Goal: Task Accomplishment & Management: Manage account settings

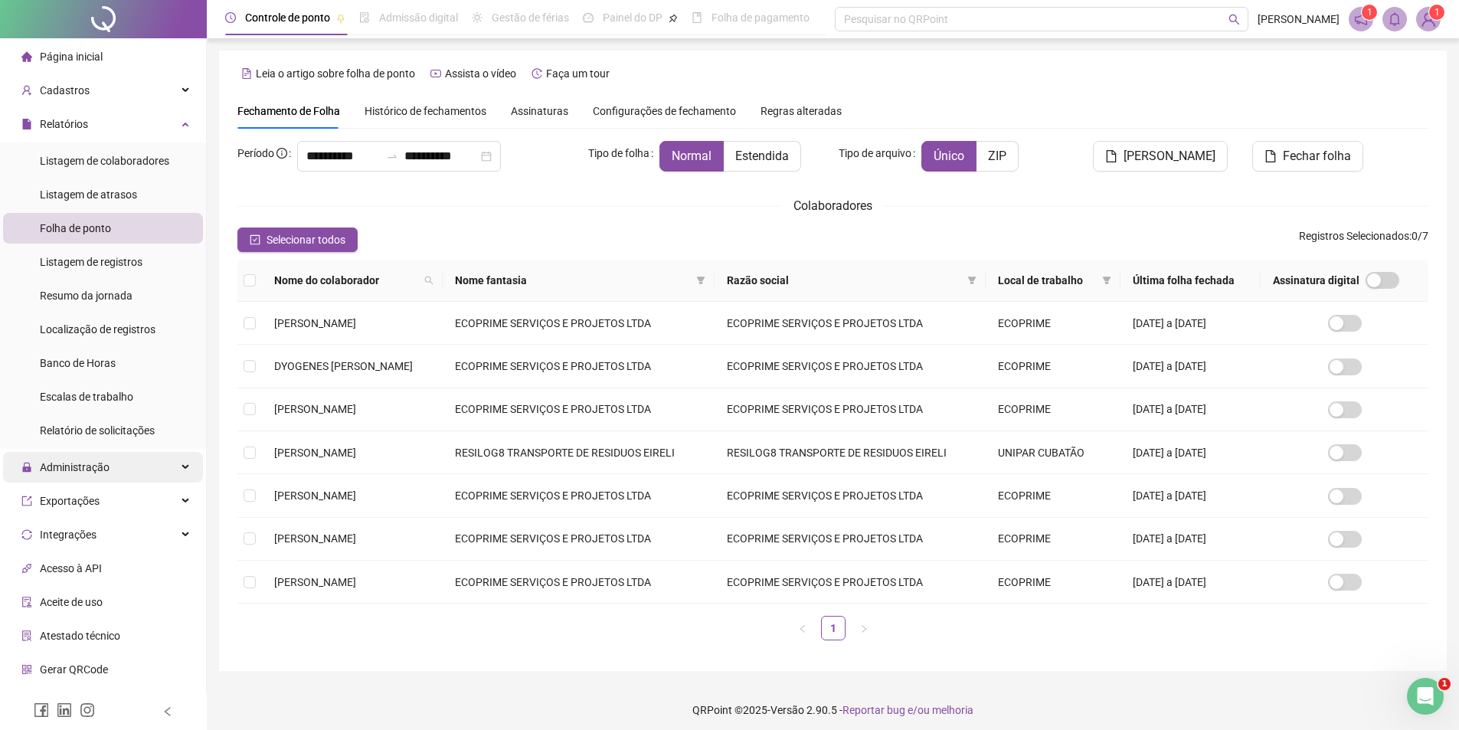
click at [94, 471] on span "Administração" at bounding box center [75, 467] width 70 height 12
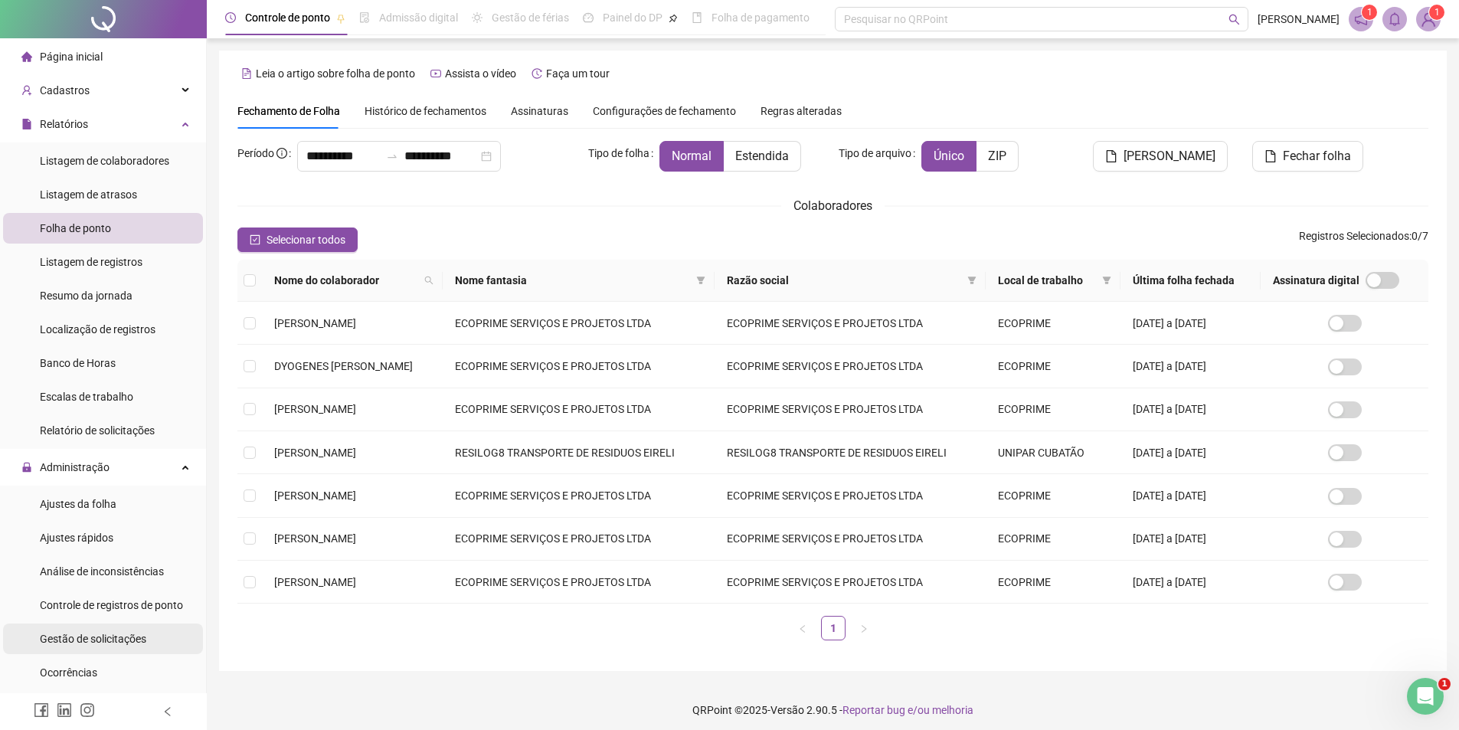
click at [90, 645] on span "Gestão de solicitações" at bounding box center [93, 639] width 106 height 12
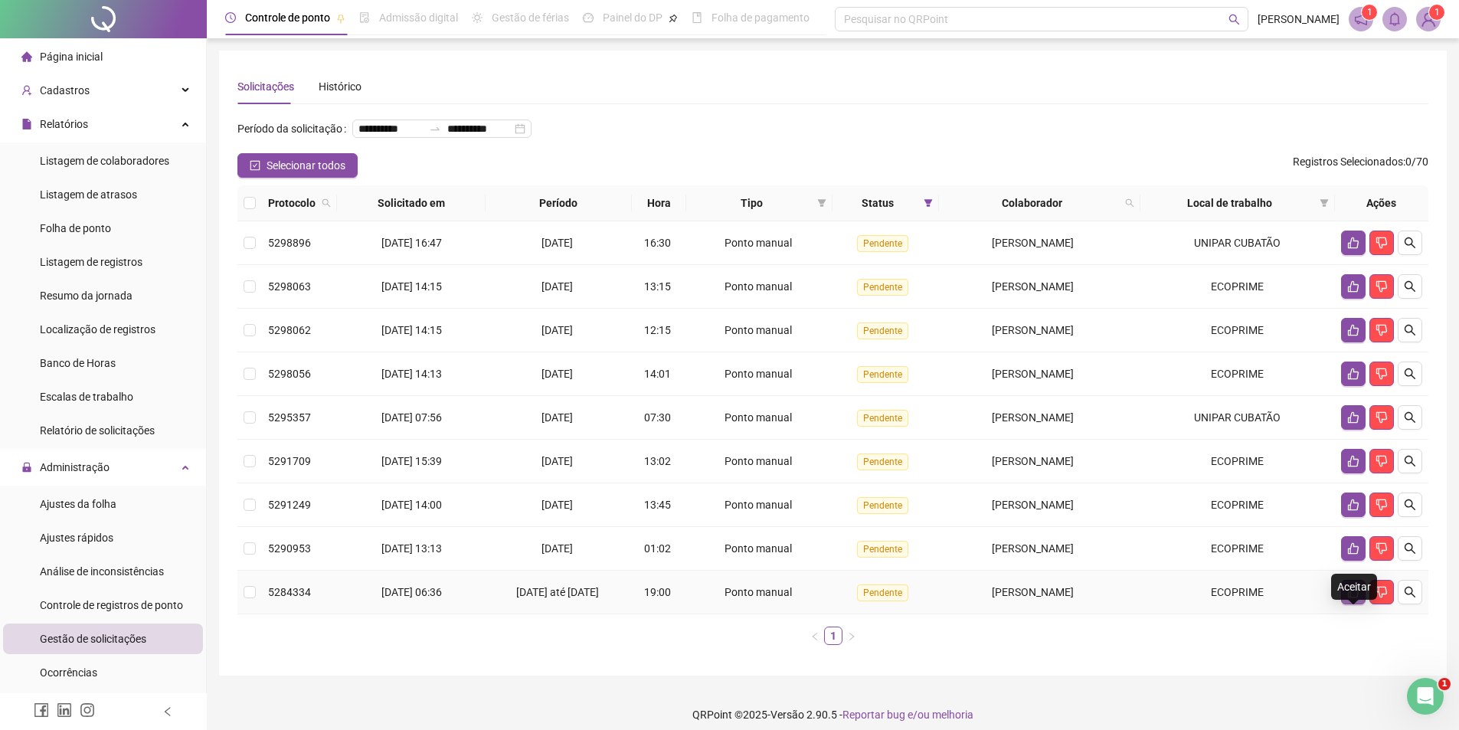
click at [1351, 604] on button "button" at bounding box center [1353, 592] width 25 height 25
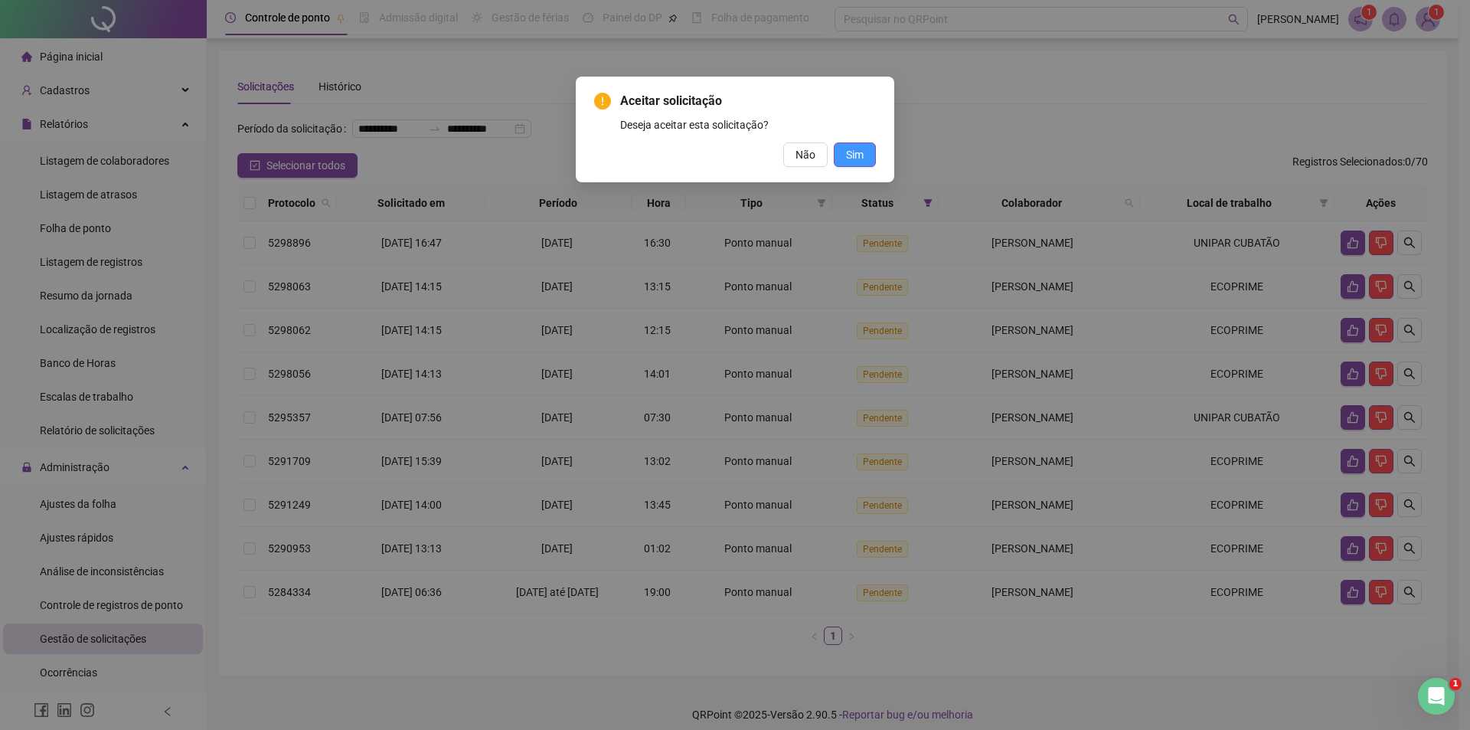
click at [858, 157] on span "Sim" at bounding box center [855, 154] width 18 height 17
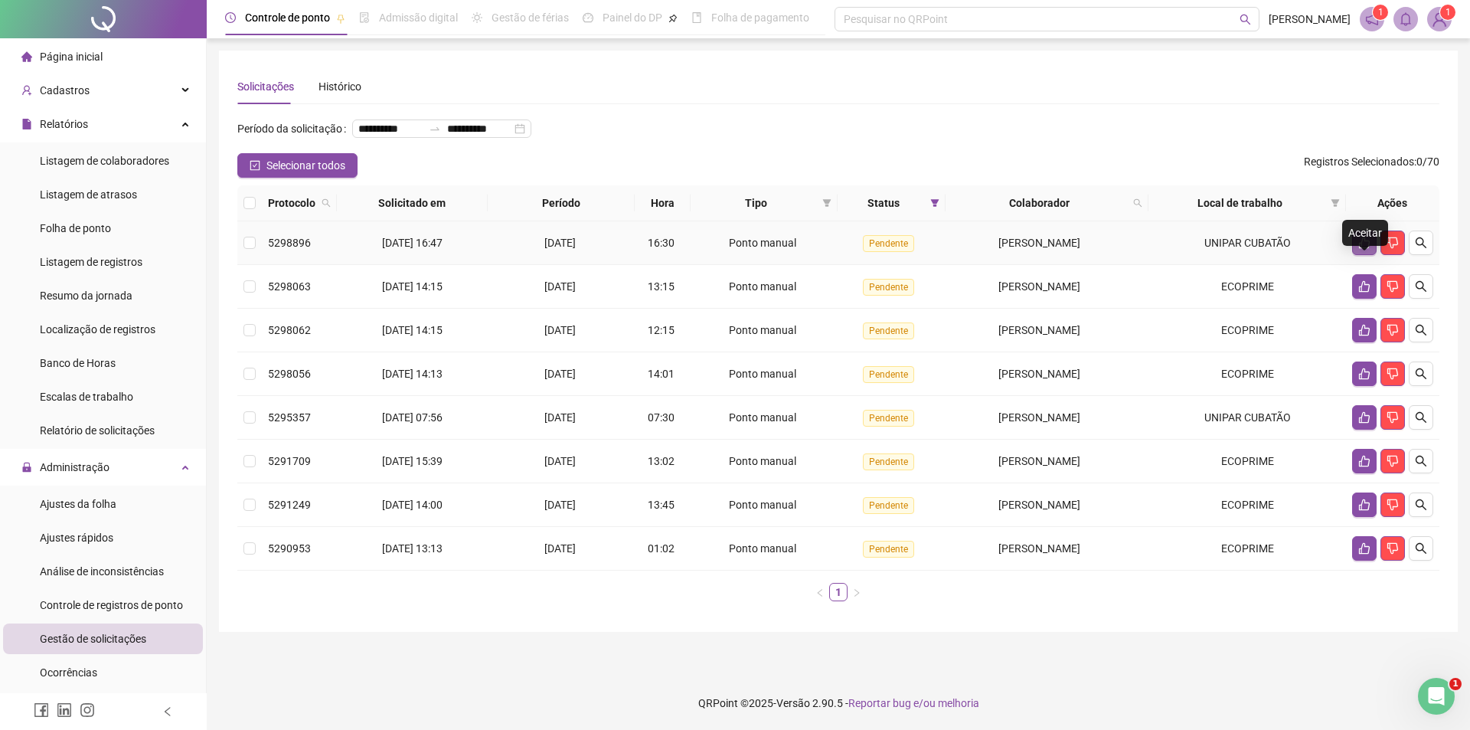
click at [1369, 249] on icon "like" at bounding box center [1364, 242] width 11 height 11
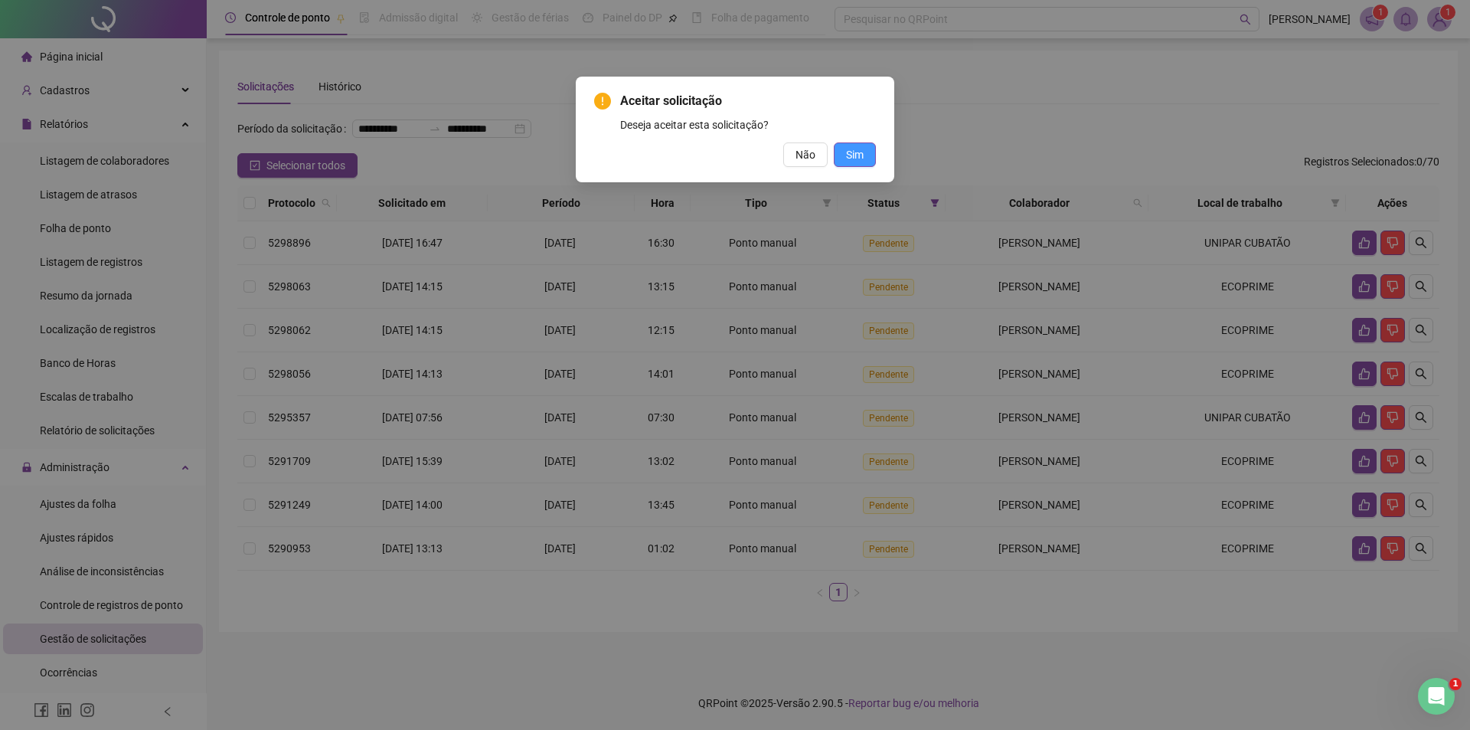
click at [865, 157] on button "Sim" at bounding box center [855, 154] width 42 height 25
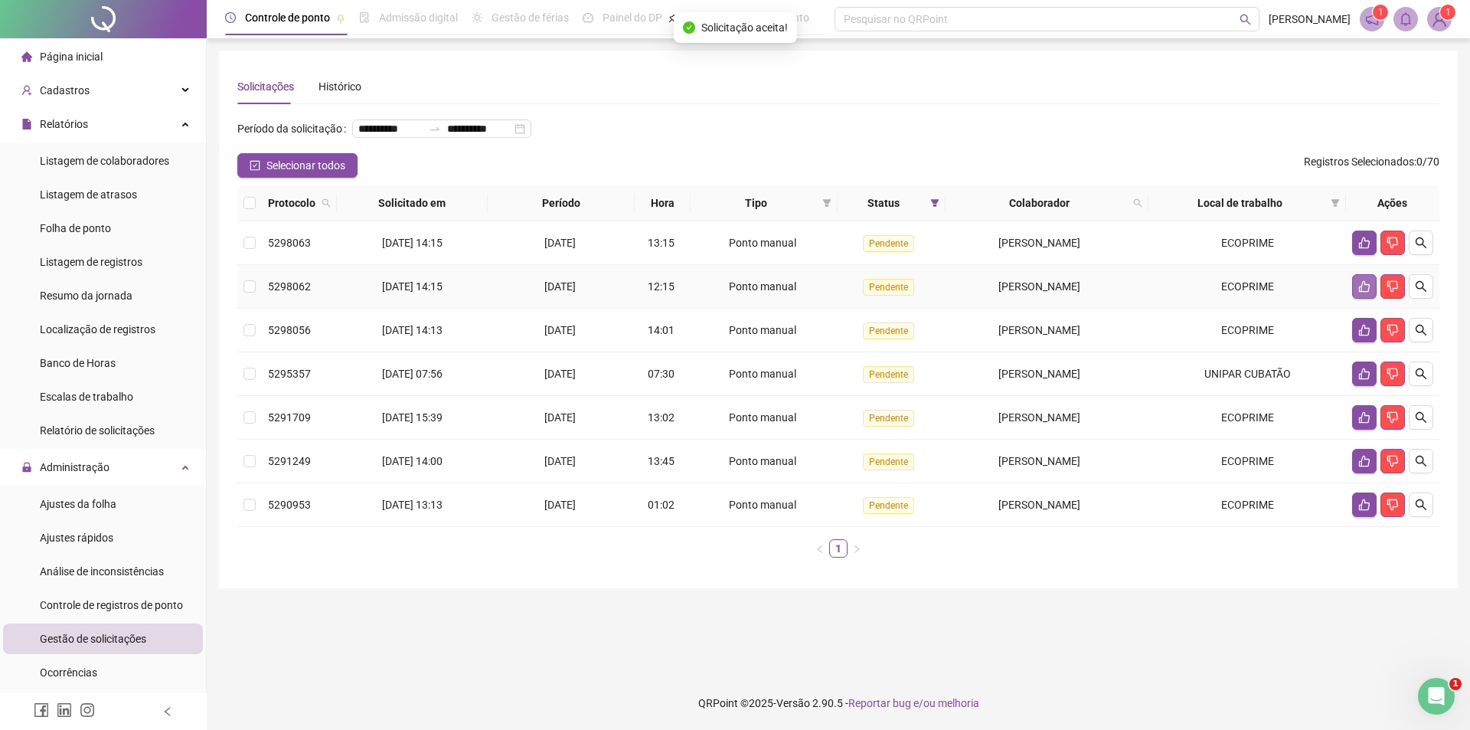
click at [1364, 293] on icon "like" at bounding box center [1364, 286] width 12 height 12
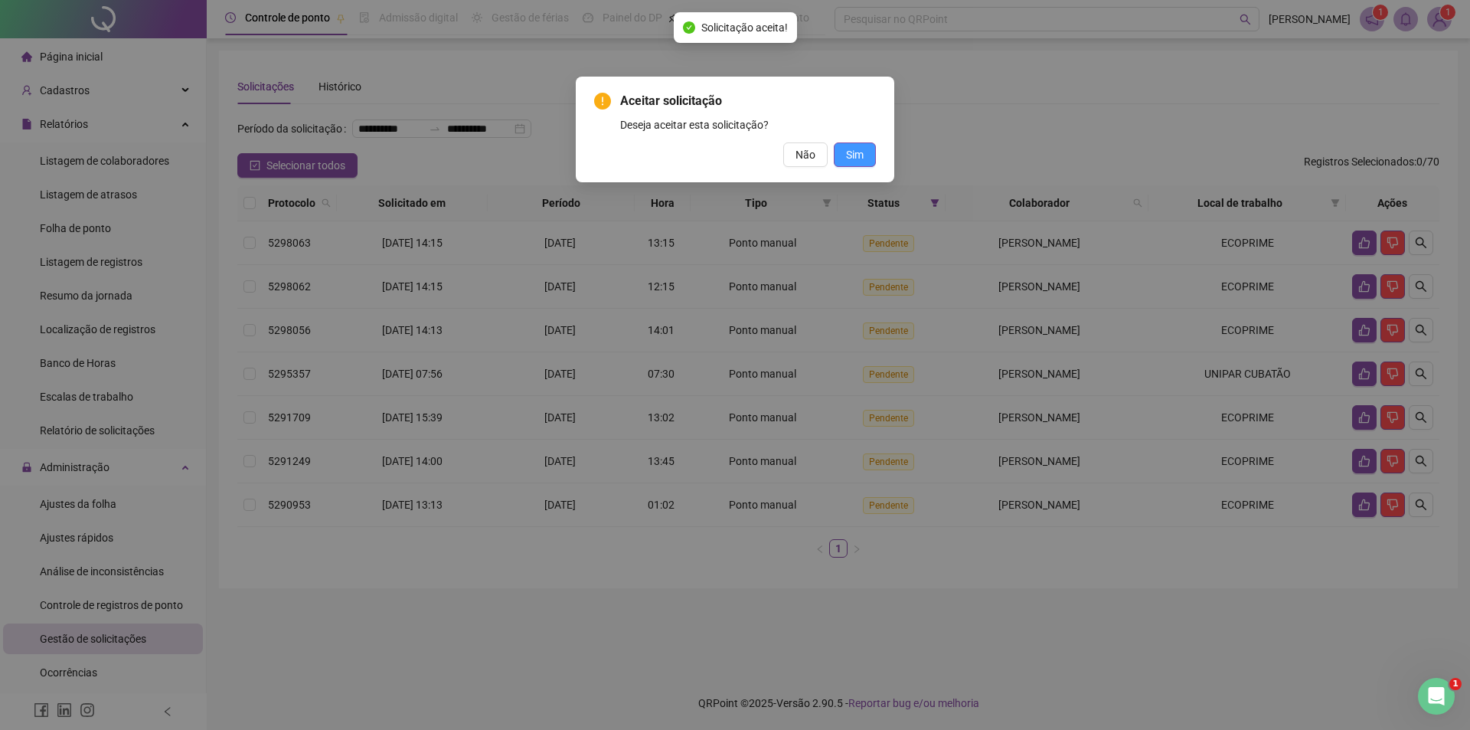
click at [865, 161] on button "Sim" at bounding box center [855, 154] width 42 height 25
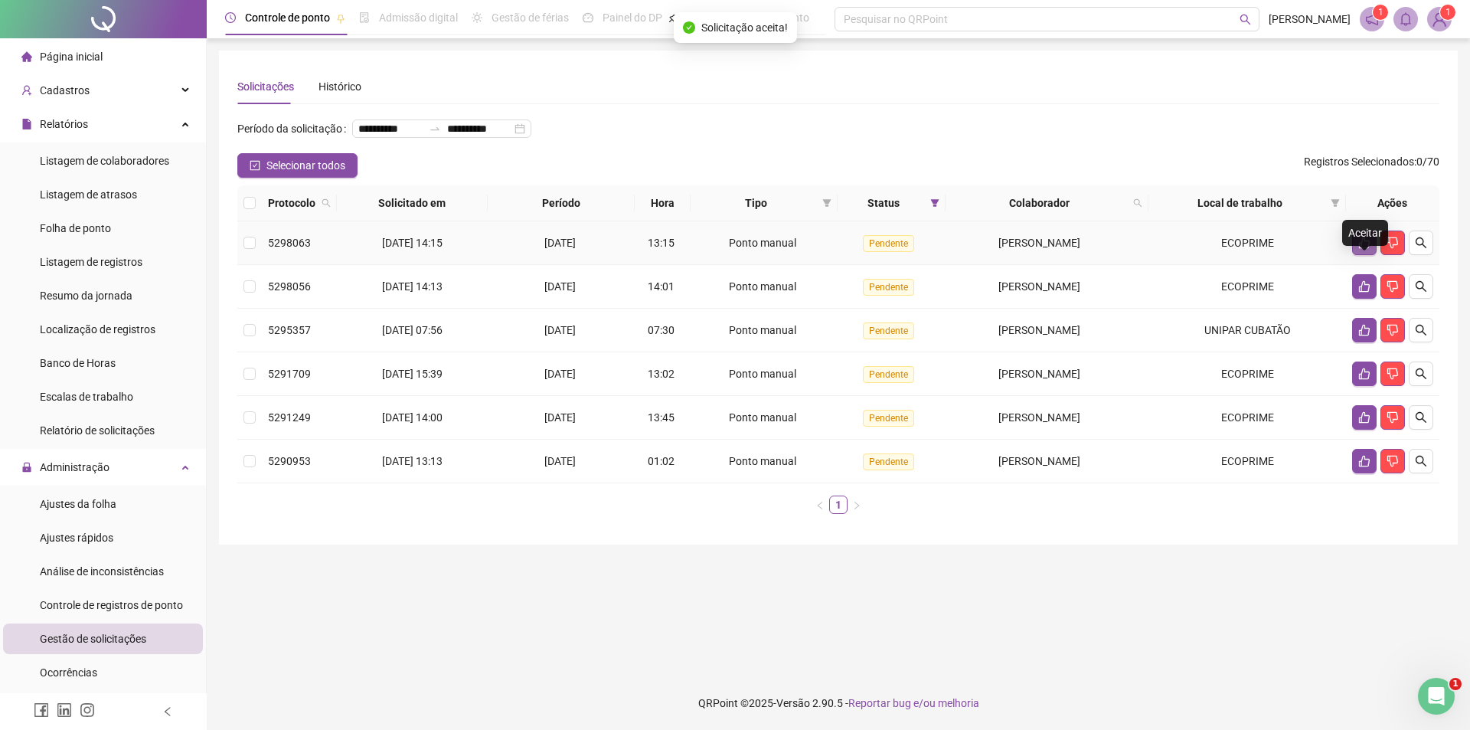
click at [1365, 249] on icon "like" at bounding box center [1364, 243] width 12 height 12
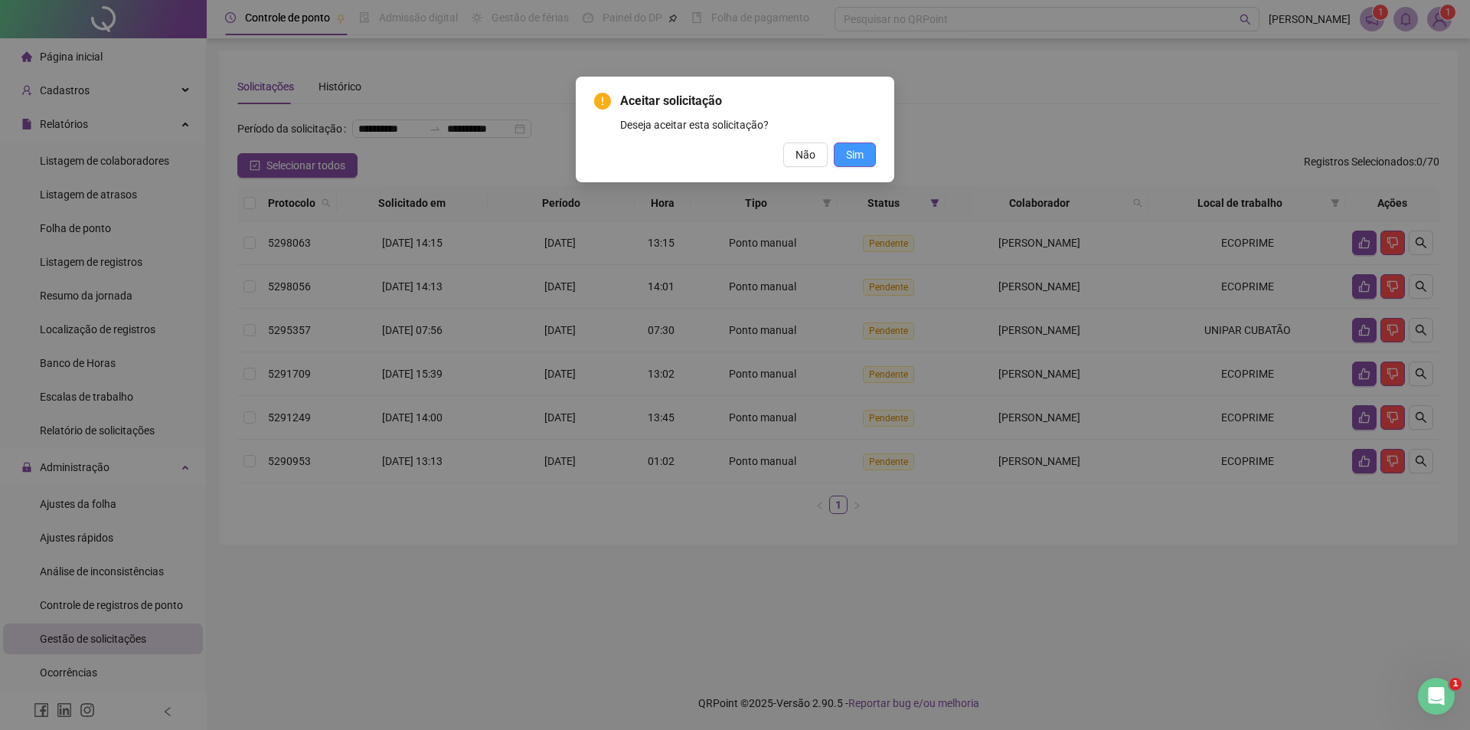
click at [866, 156] on button "Sim" at bounding box center [855, 154] width 42 height 25
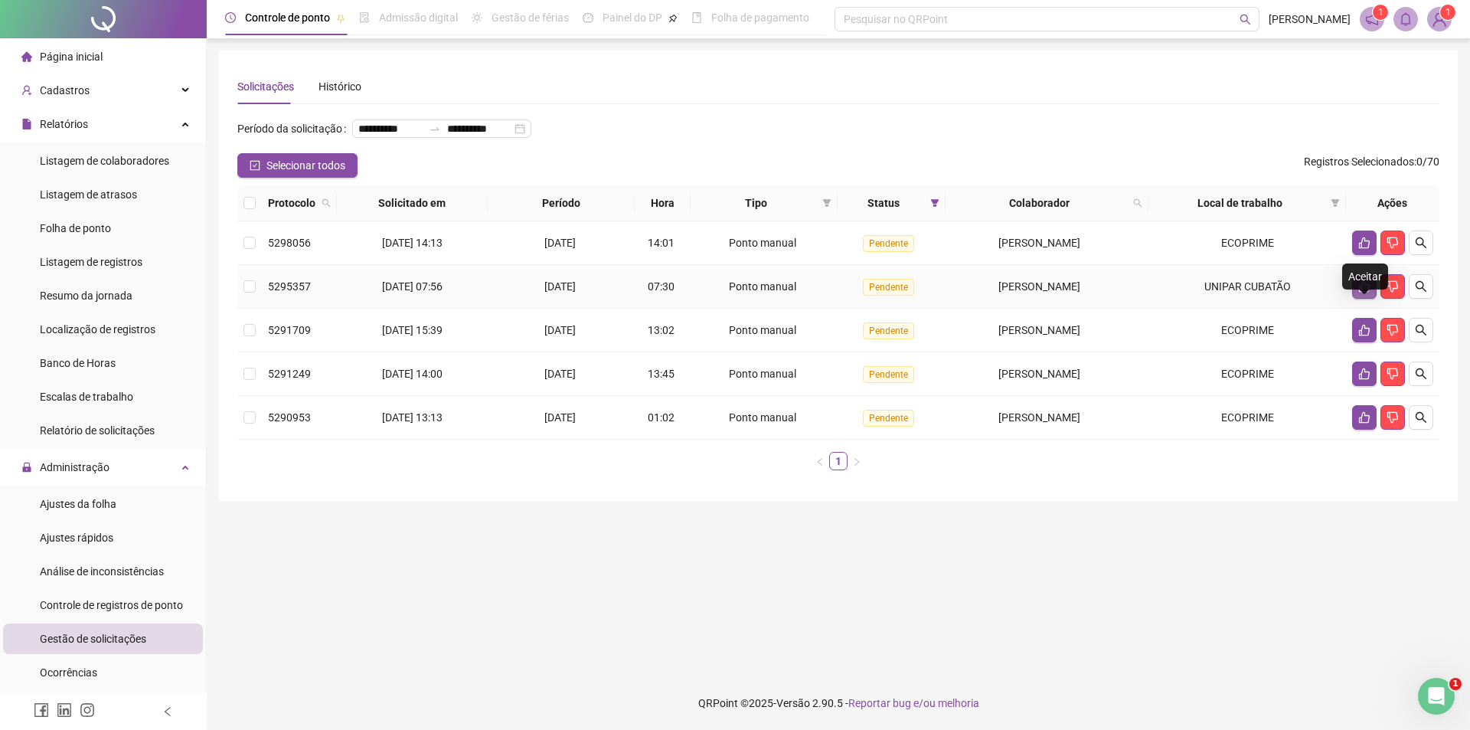
click at [1362, 293] on icon "like" at bounding box center [1364, 286] width 11 height 11
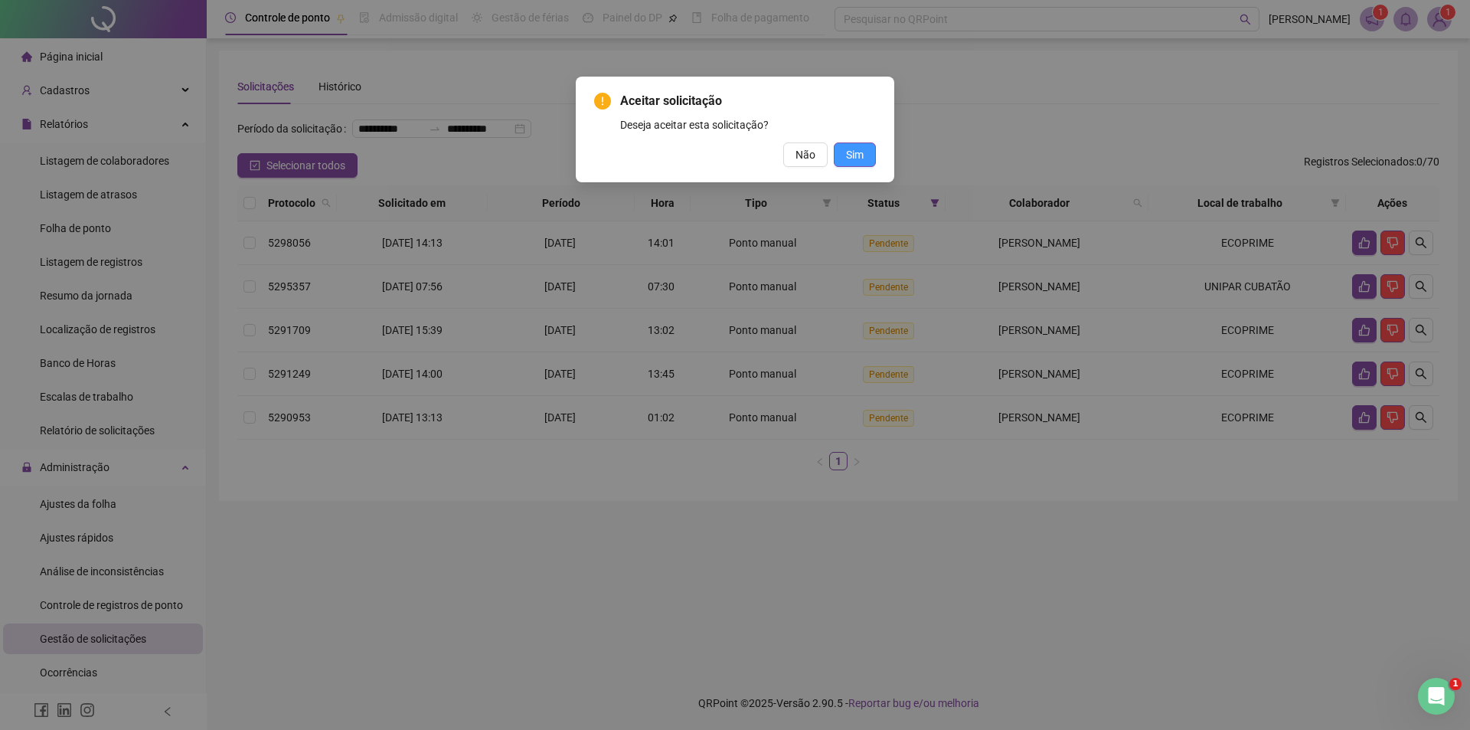
click at [858, 159] on span "Sim" at bounding box center [855, 154] width 18 height 17
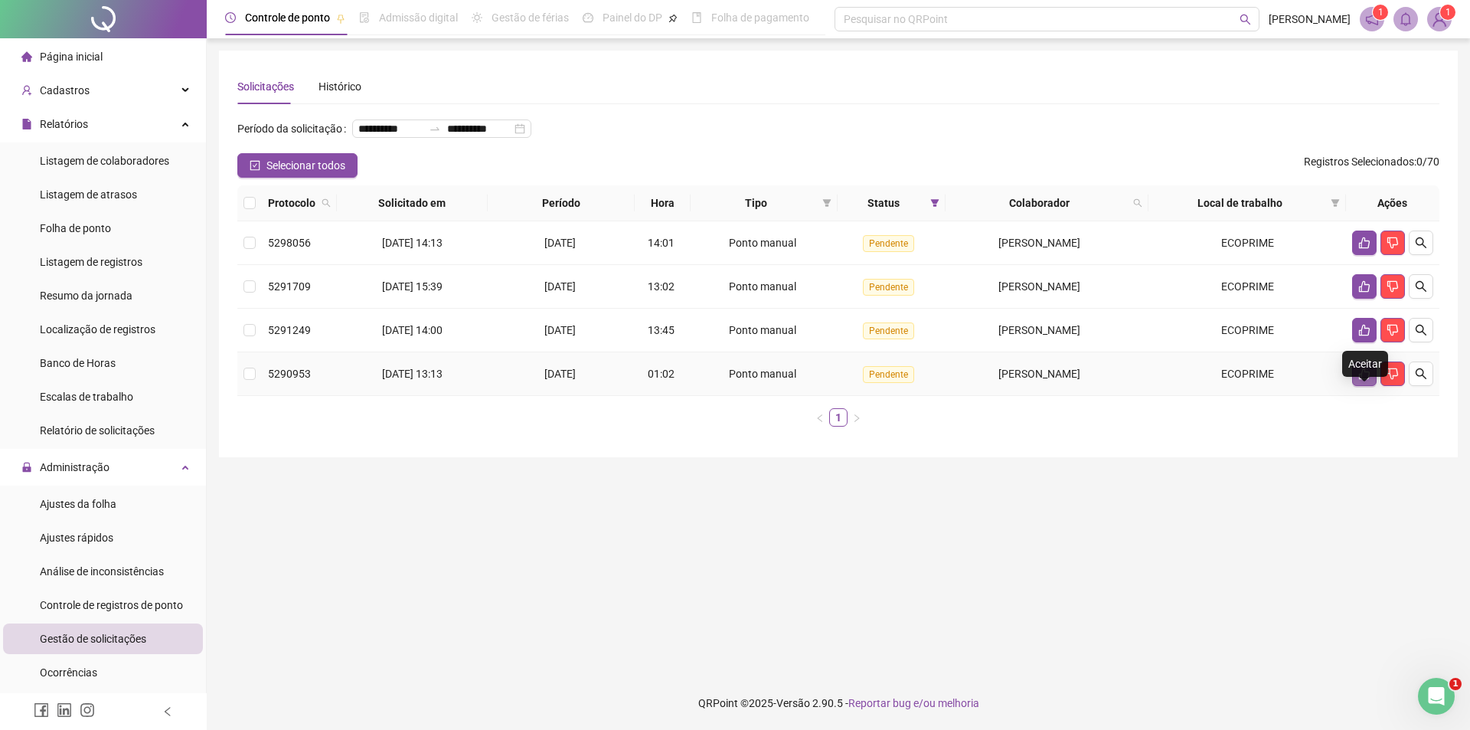
click at [1365, 380] on icon "like" at bounding box center [1364, 374] width 12 height 12
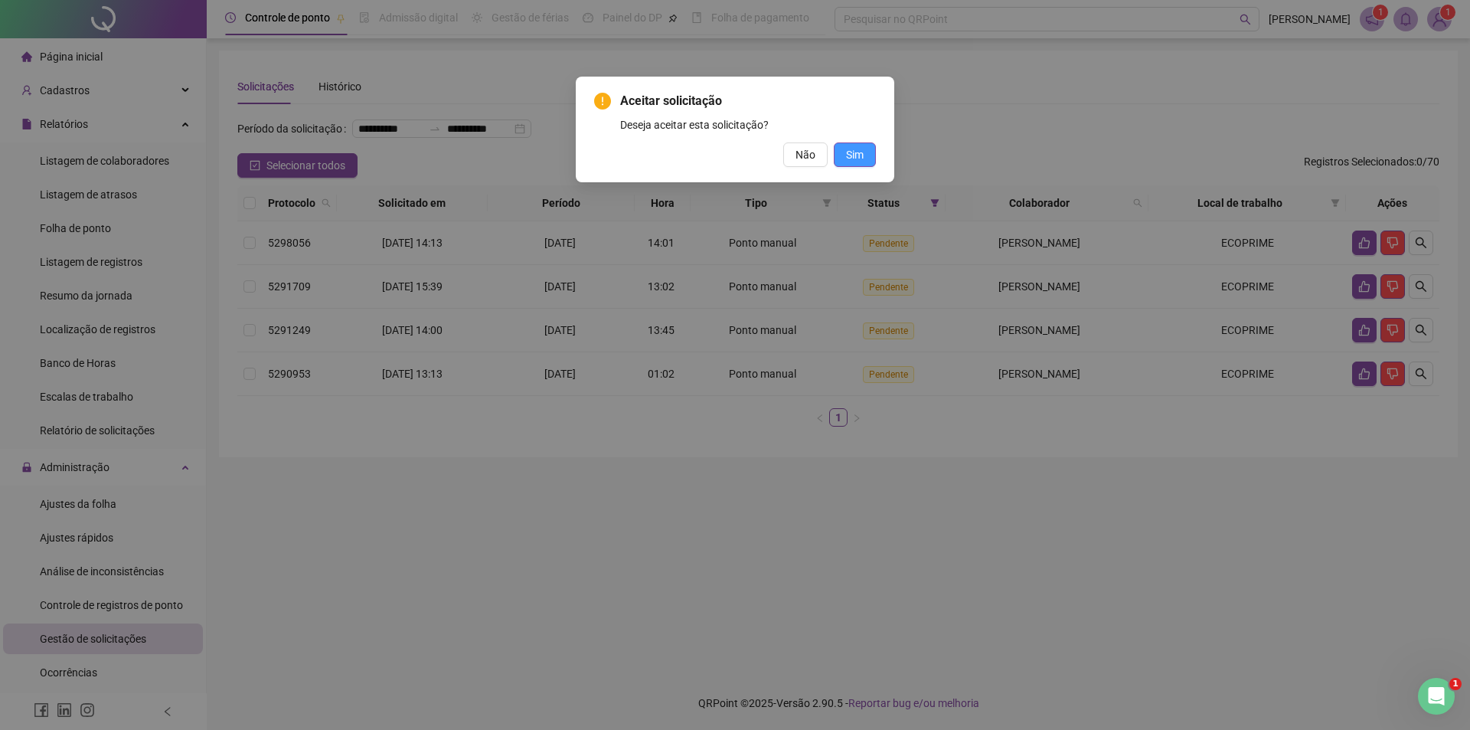
click at [859, 161] on span "Sim" at bounding box center [855, 154] width 18 height 17
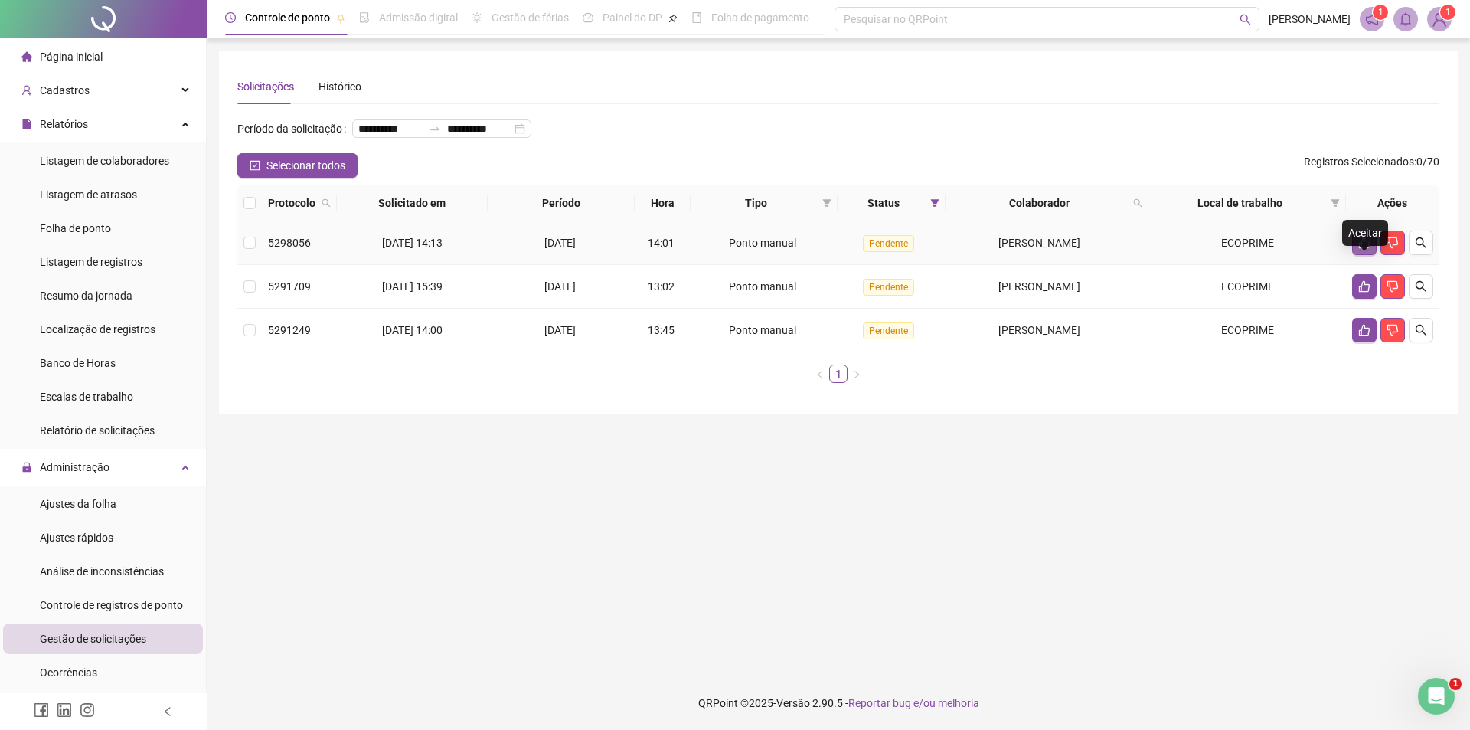
click at [1370, 249] on icon "like" at bounding box center [1364, 243] width 12 height 12
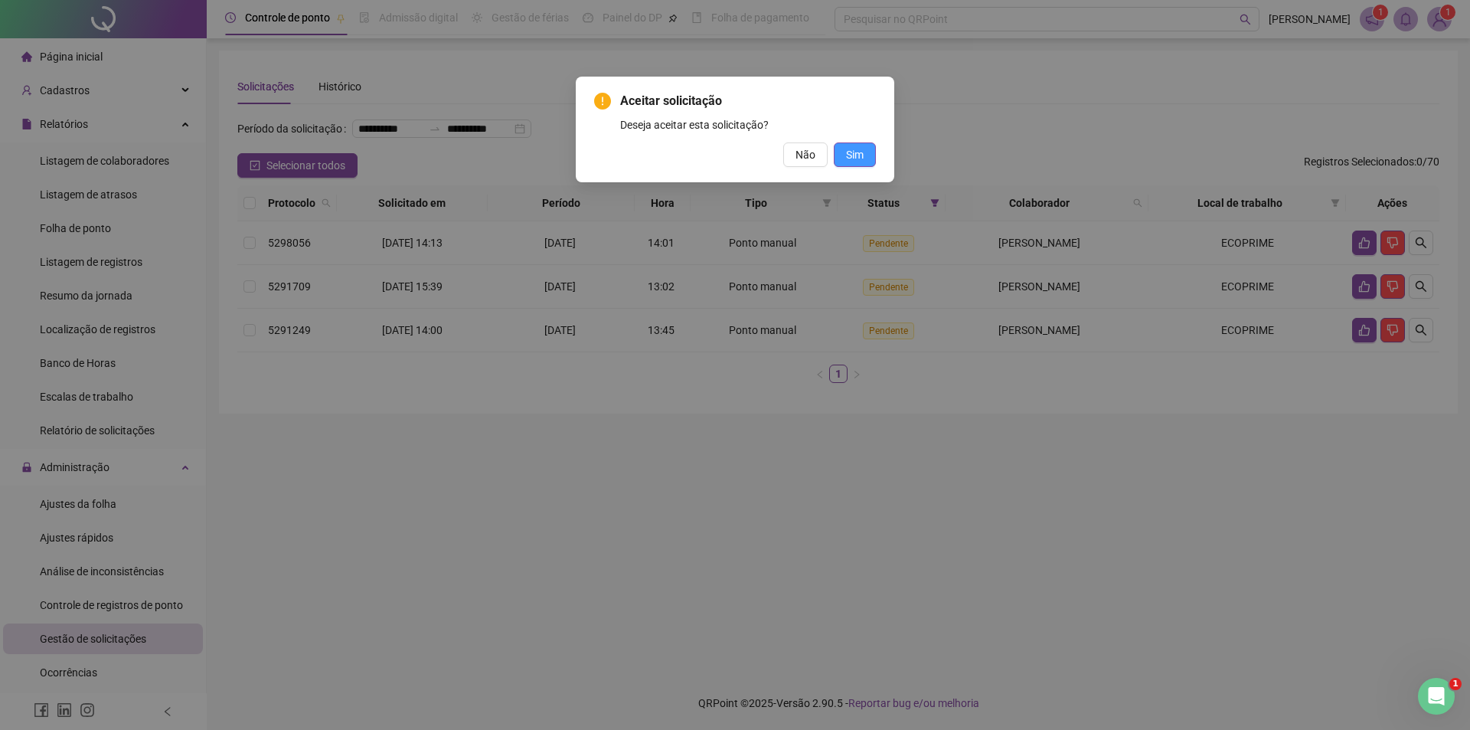
click at [855, 158] on span "Sim" at bounding box center [855, 154] width 18 height 17
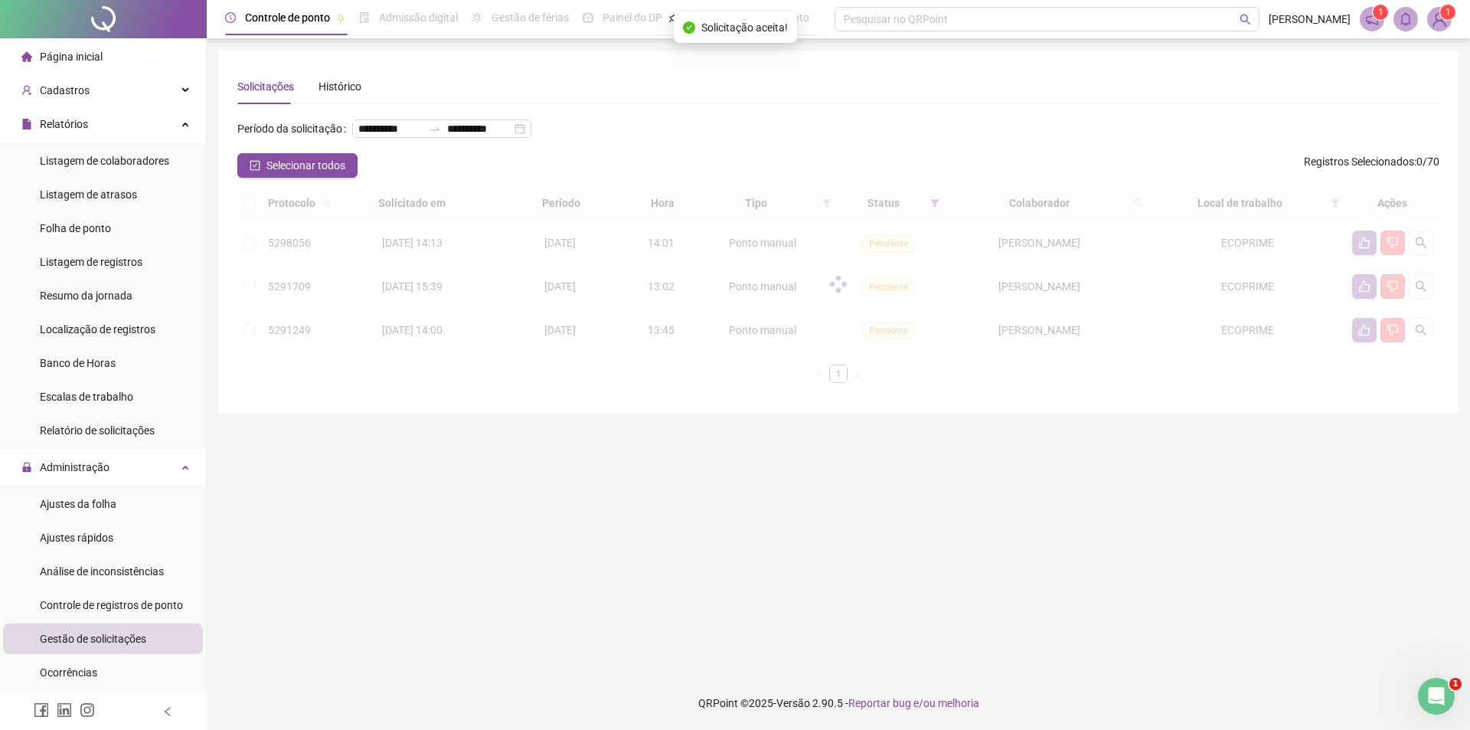
click at [859, 153] on div "**********" at bounding box center [838, 134] width 1202 height 37
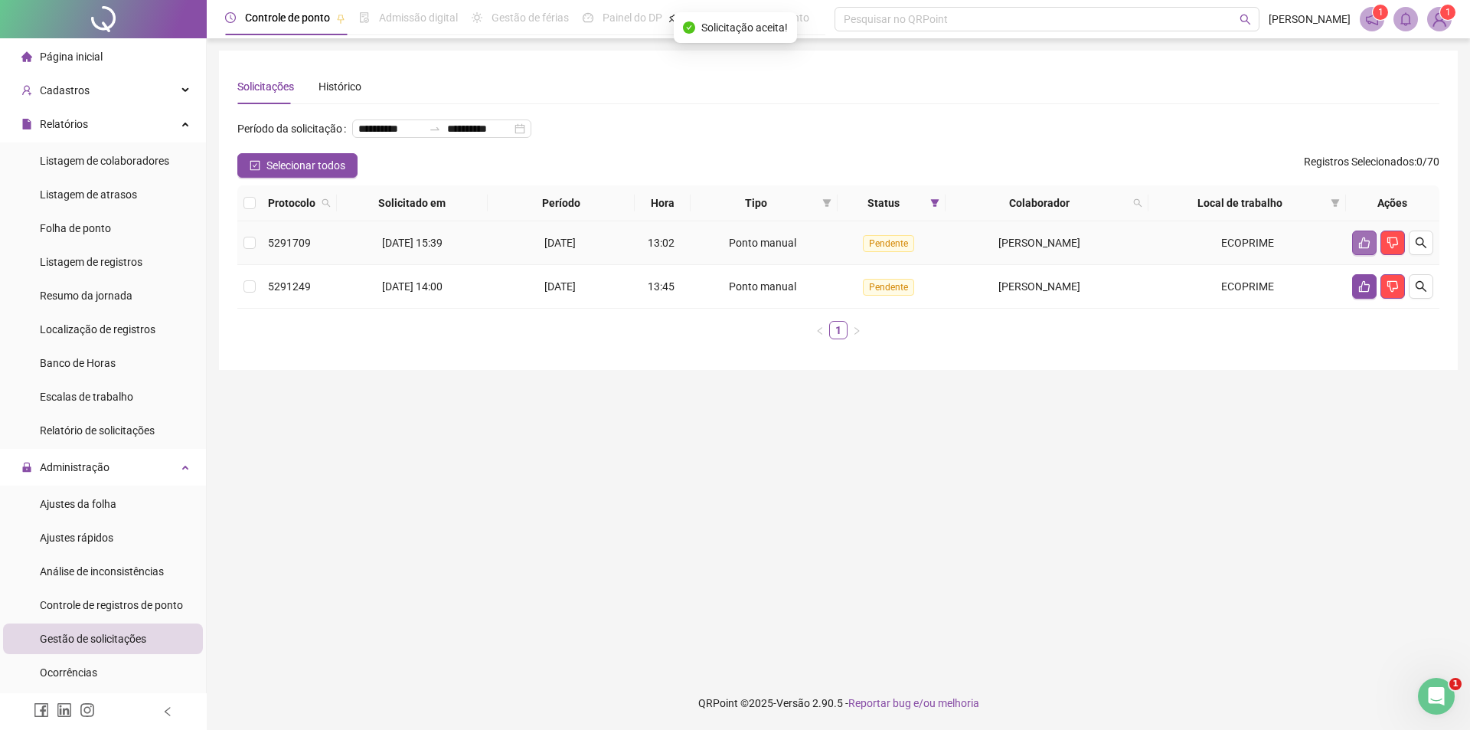
click at [1361, 249] on icon "like" at bounding box center [1364, 243] width 12 height 12
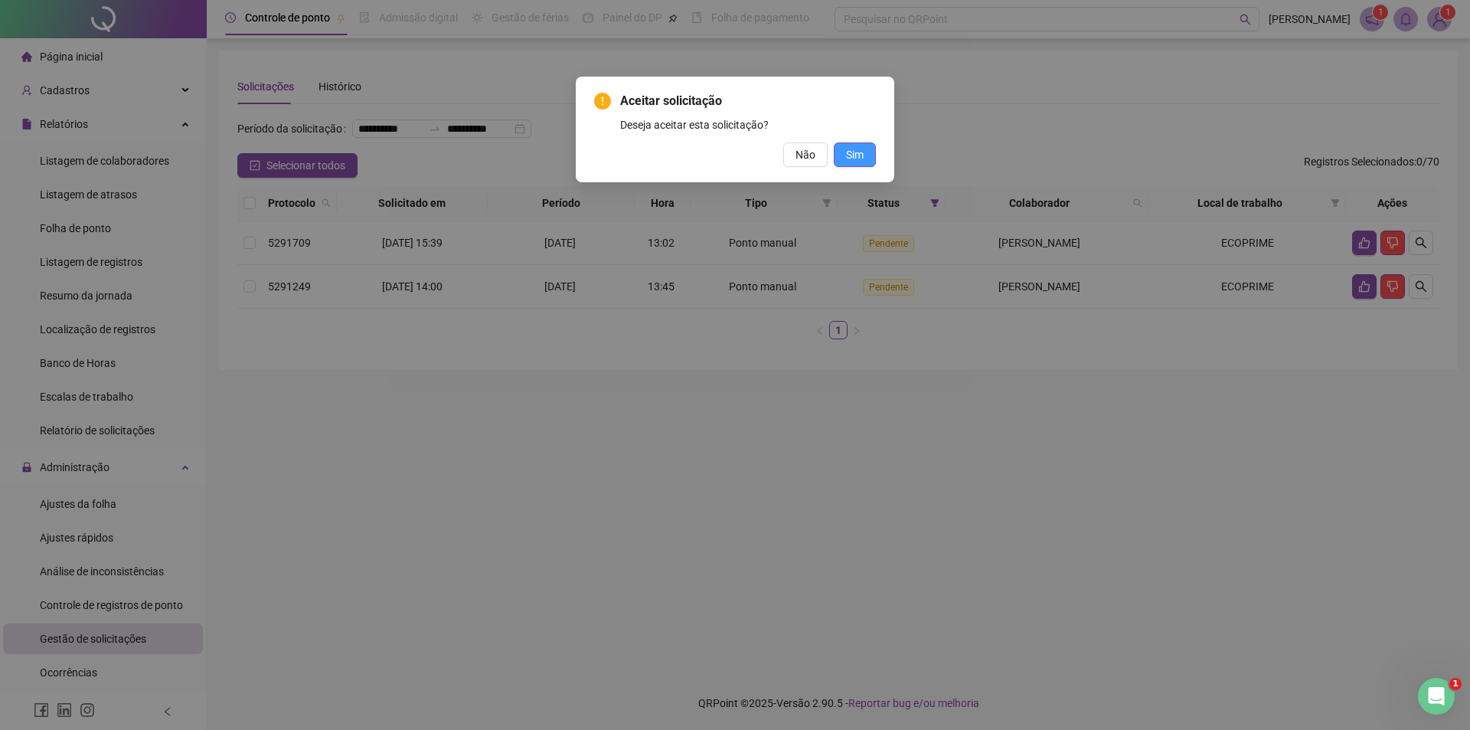
click at [862, 162] on span "Sim" at bounding box center [855, 154] width 18 height 17
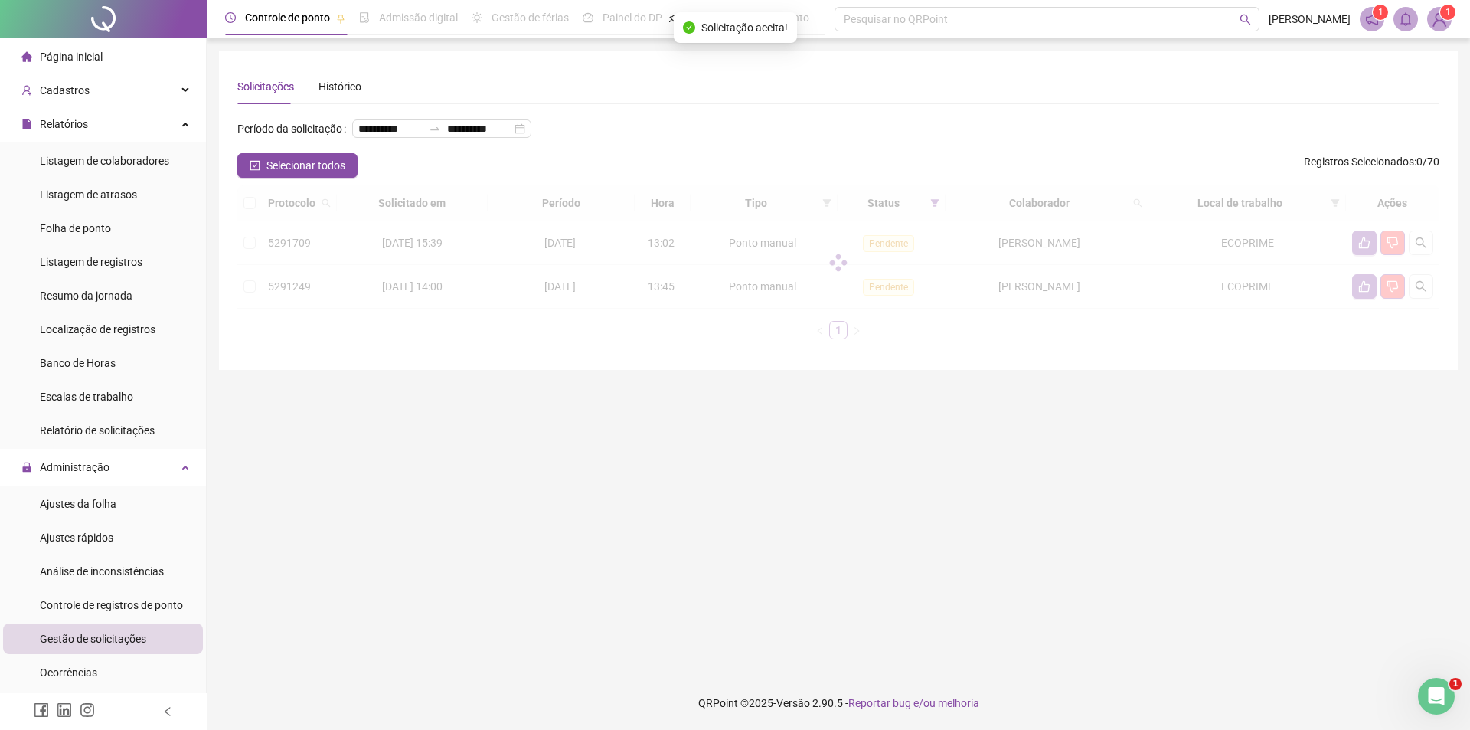
click at [862, 153] on div "**********" at bounding box center [838, 134] width 1202 height 37
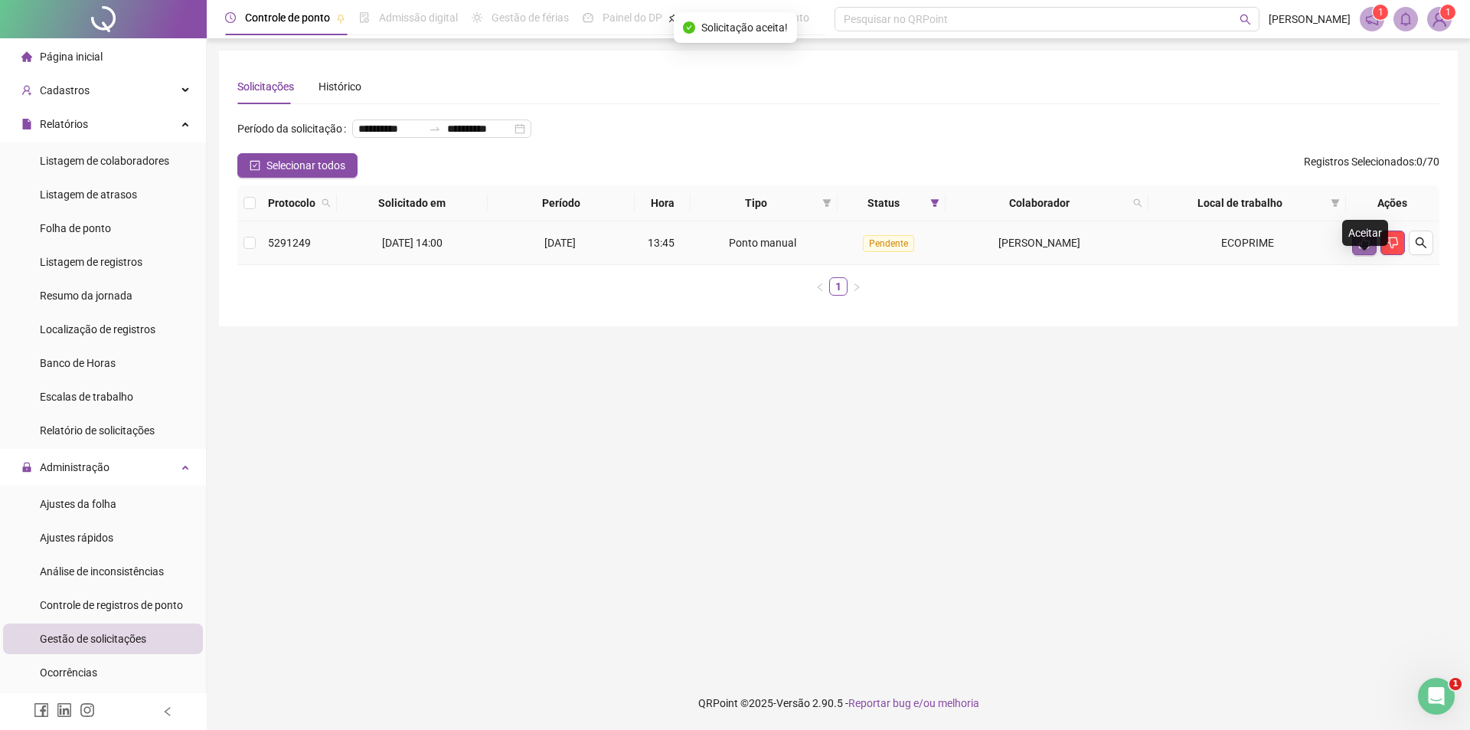
click at [1364, 249] on icon "like" at bounding box center [1364, 243] width 12 height 12
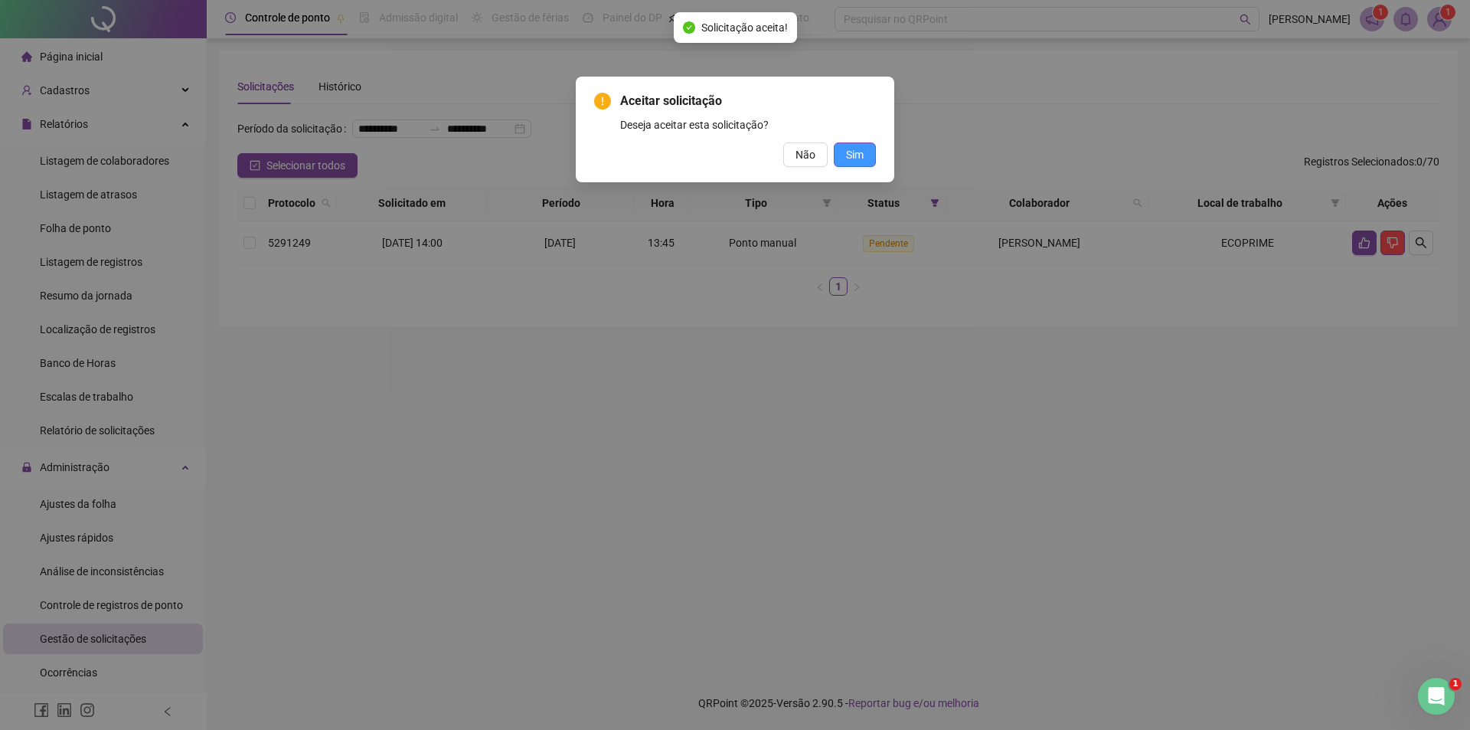
click at [853, 158] on span "Sim" at bounding box center [855, 154] width 18 height 17
